Goal: Find specific page/section: Find specific page/section

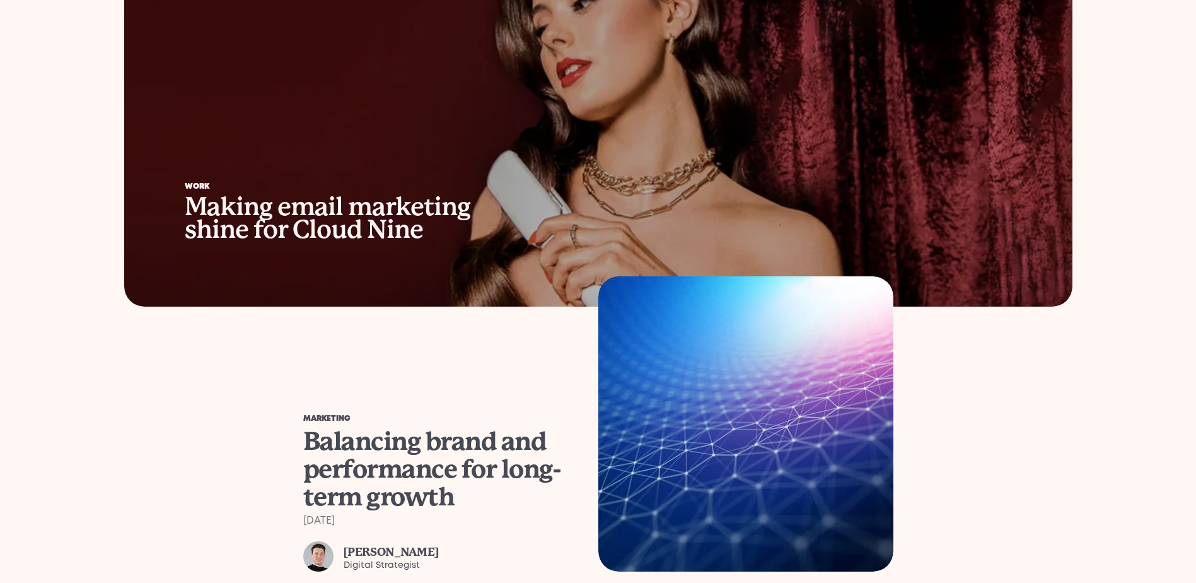
scroll to position [1261, 0]
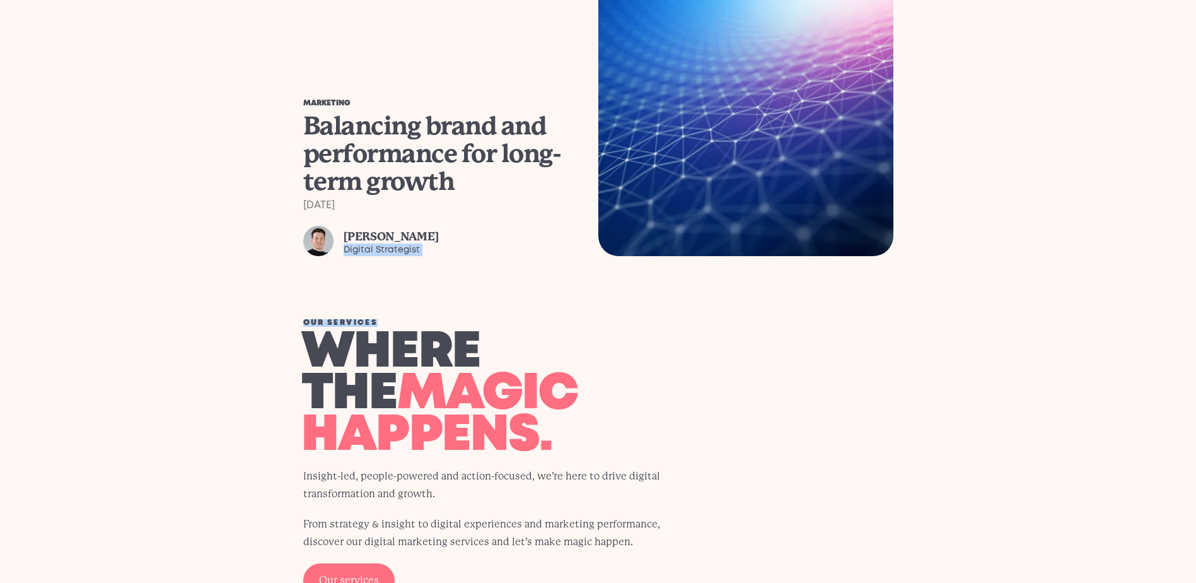
drag, startPoint x: 526, startPoint y: 277, endPoint x: 513, endPoint y: 226, distance: 52.8
drag, startPoint x: 513, startPoint y: 226, endPoint x: 456, endPoint y: 180, distance: 73.5
click at [456, 180] on div "Balancing brand and performance for long-term growth" at bounding box center [439, 153] width 272 height 83
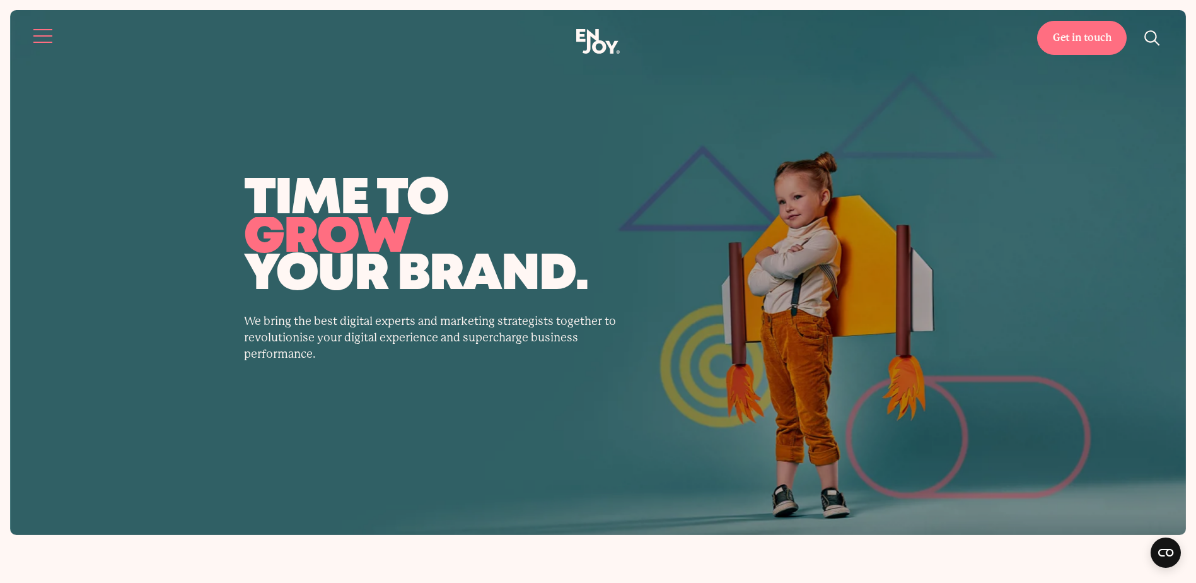
click at [36, 42] on button "Site navigation" at bounding box center [43, 36] width 26 height 26
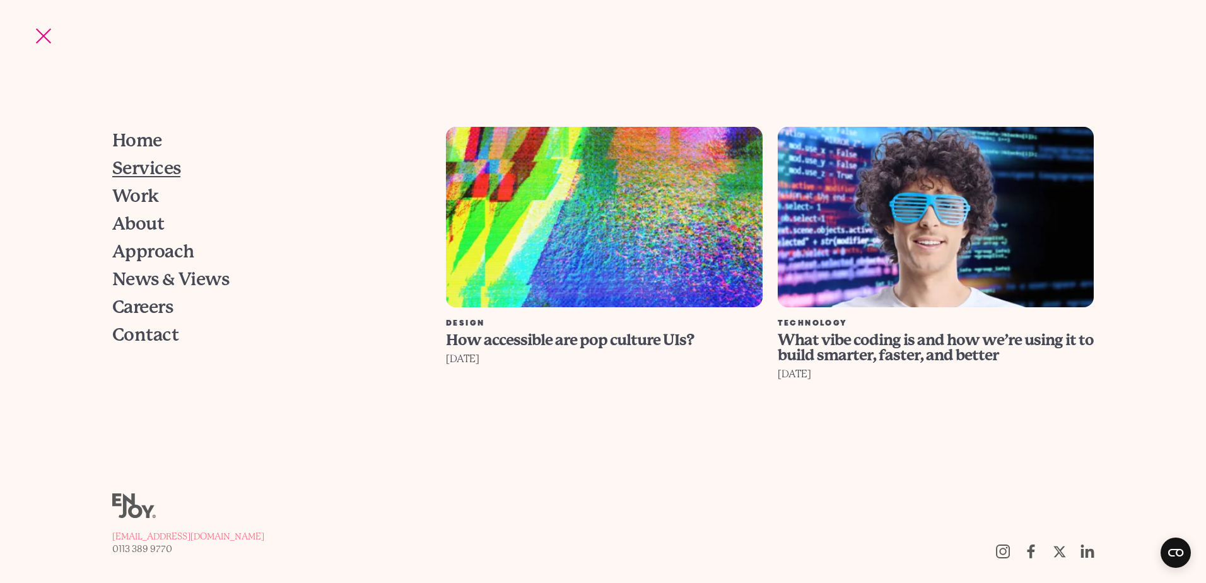
click at [156, 175] on span "Services" at bounding box center [146, 169] width 69 height 18
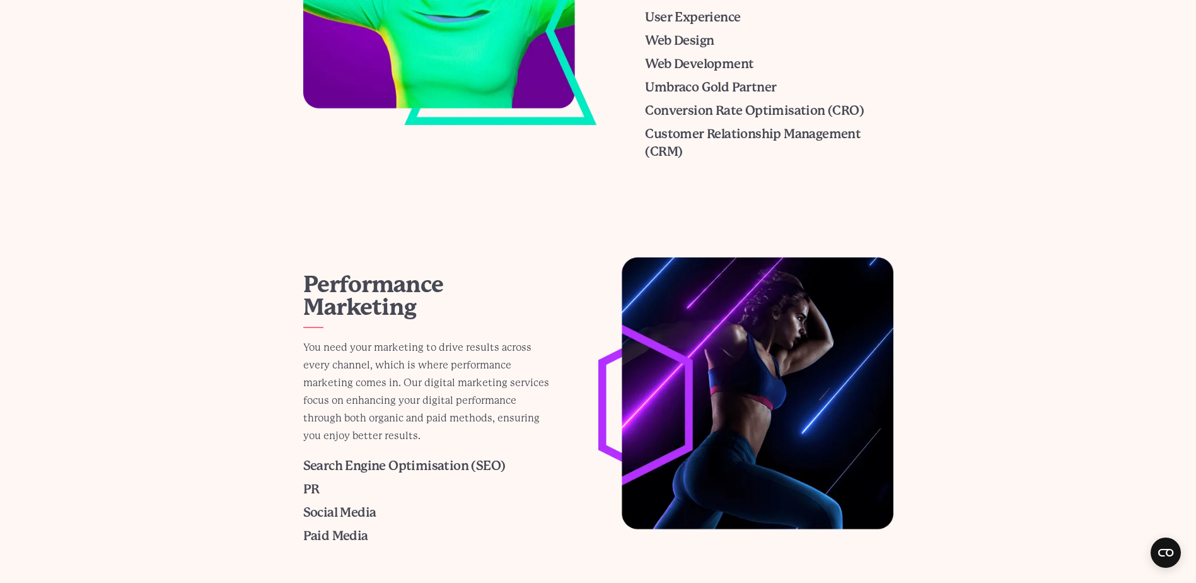
scroll to position [946, 0]
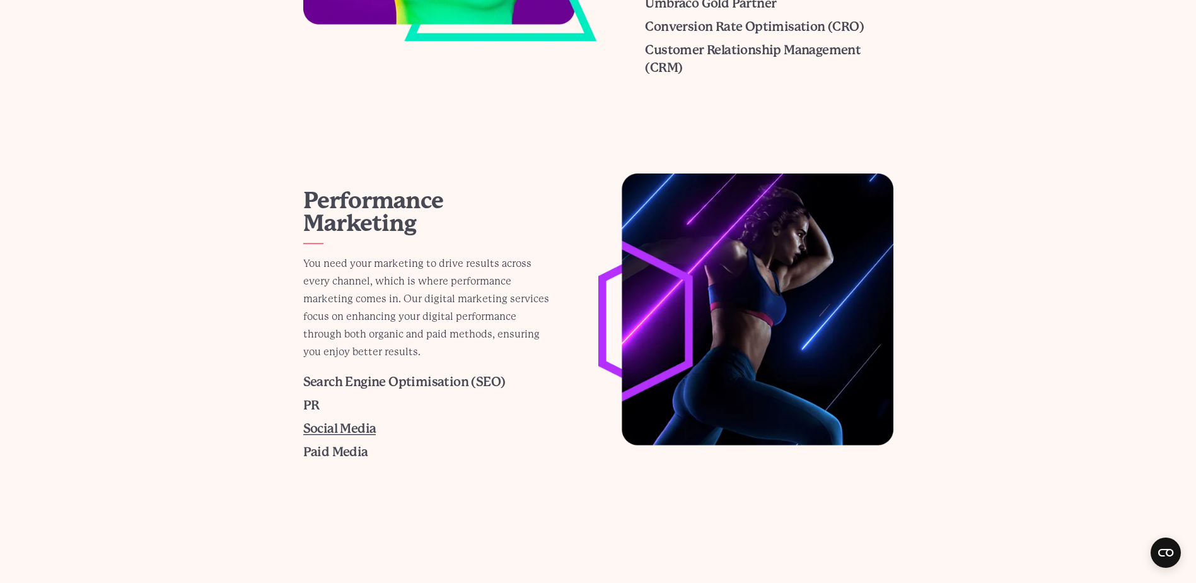
click at [331, 426] on span "Social Media" at bounding box center [339, 428] width 73 height 15
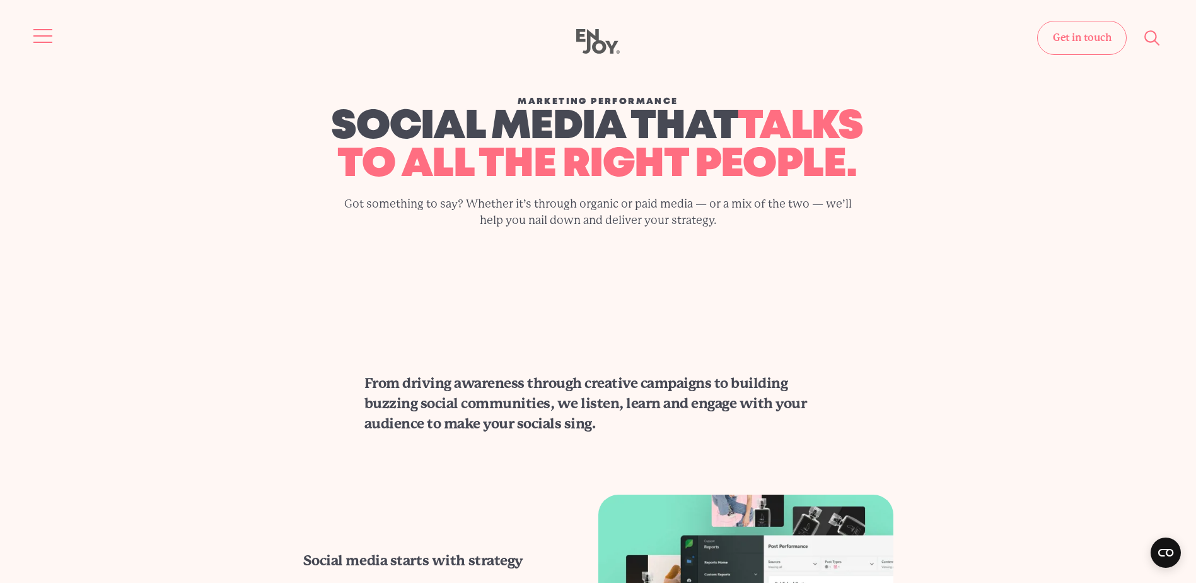
click at [42, 37] on button "Site navigation" at bounding box center [43, 36] width 26 height 26
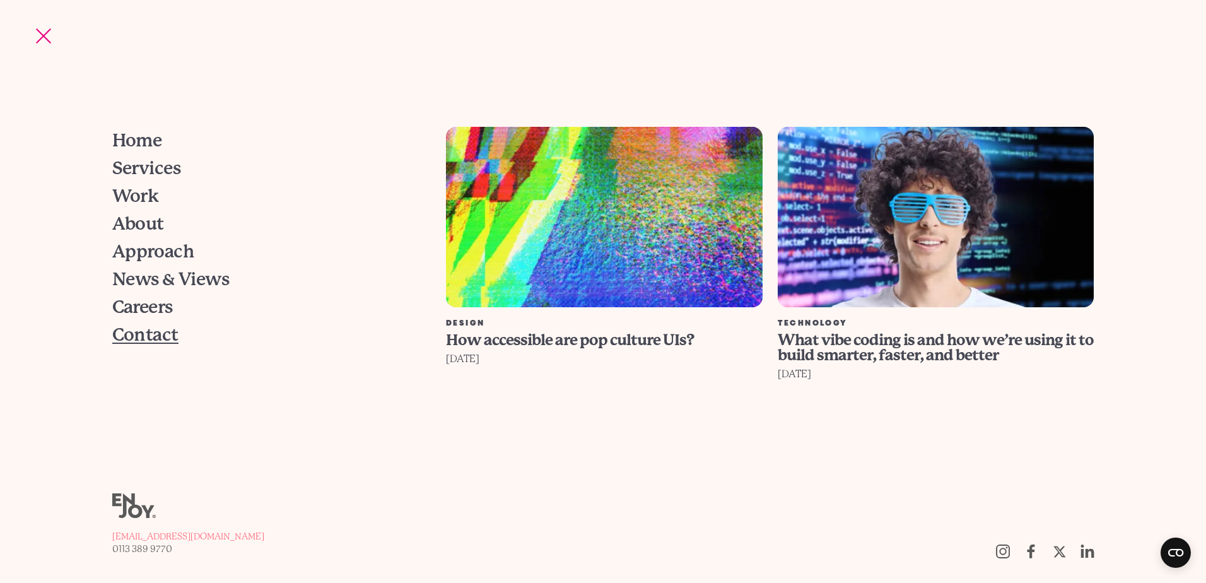
click at [147, 340] on span "Contact" at bounding box center [145, 335] width 66 height 18
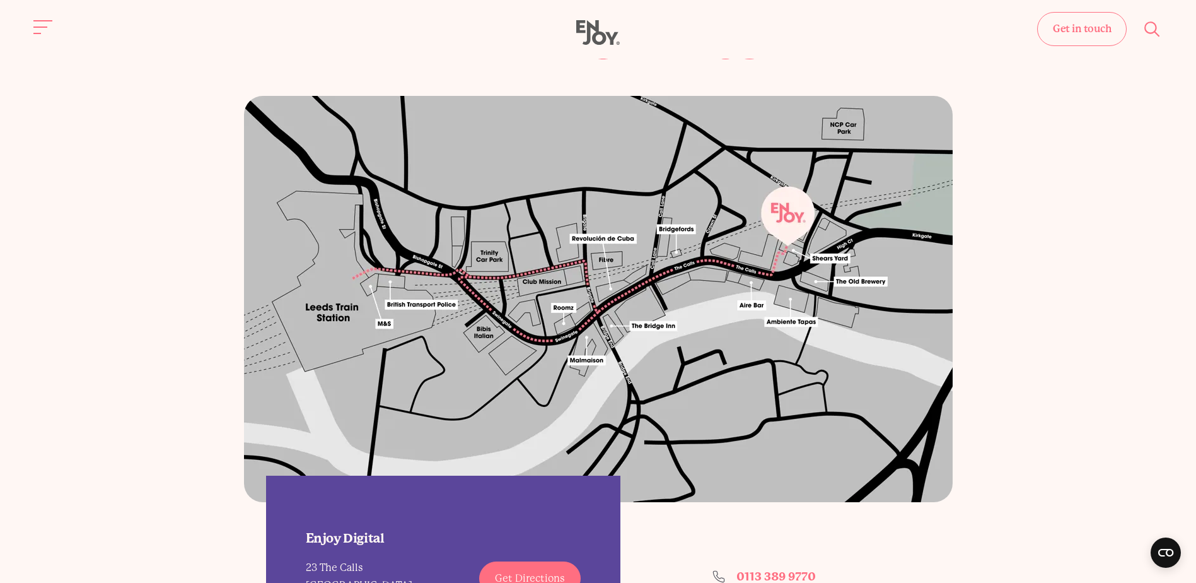
scroll to position [694, 0]
